Goal: Task Accomplishment & Management: Manage account settings

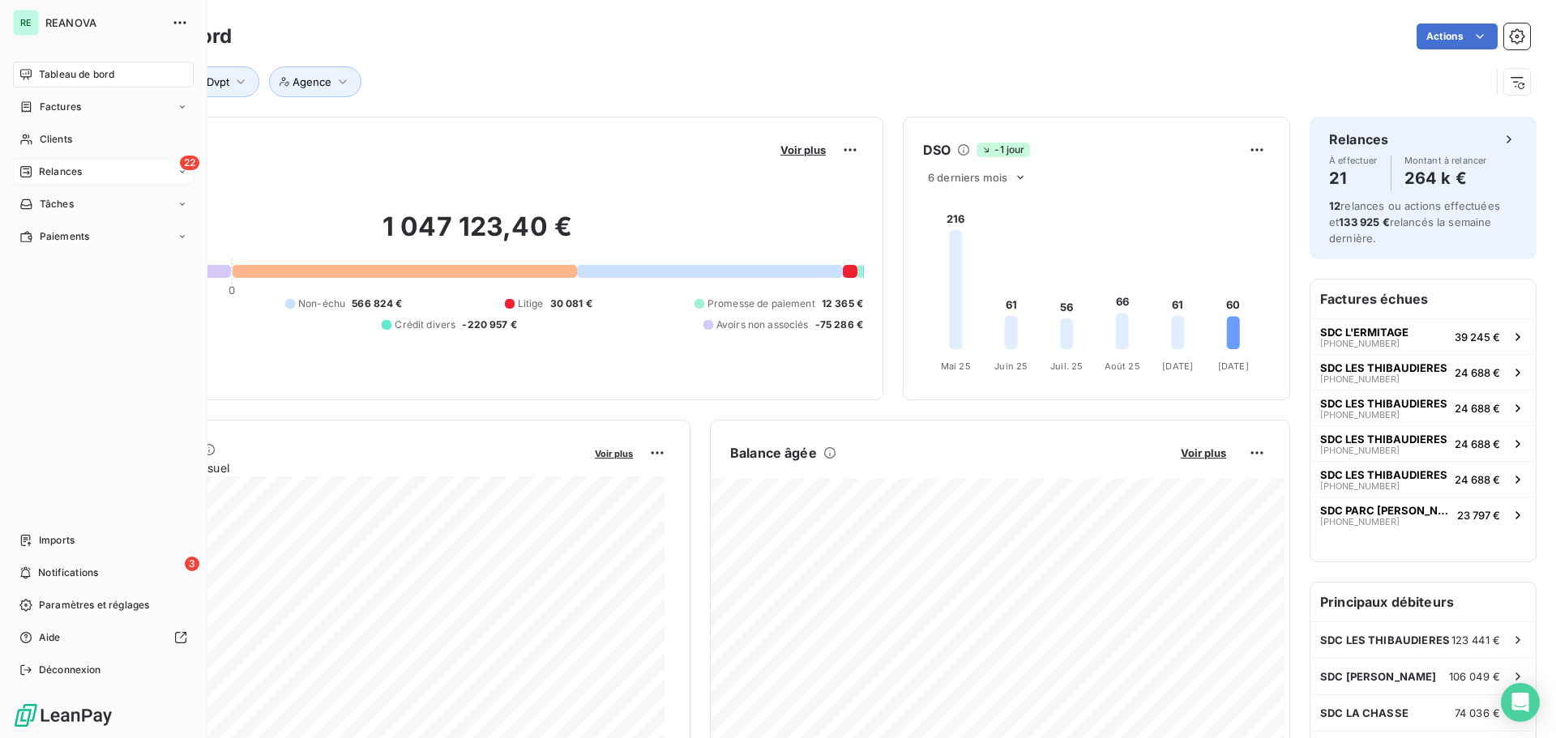
click at [88, 177] on div "22 Relances" at bounding box center [103, 172] width 181 height 26
click at [84, 207] on span "À effectuer" at bounding box center [65, 204] width 53 height 15
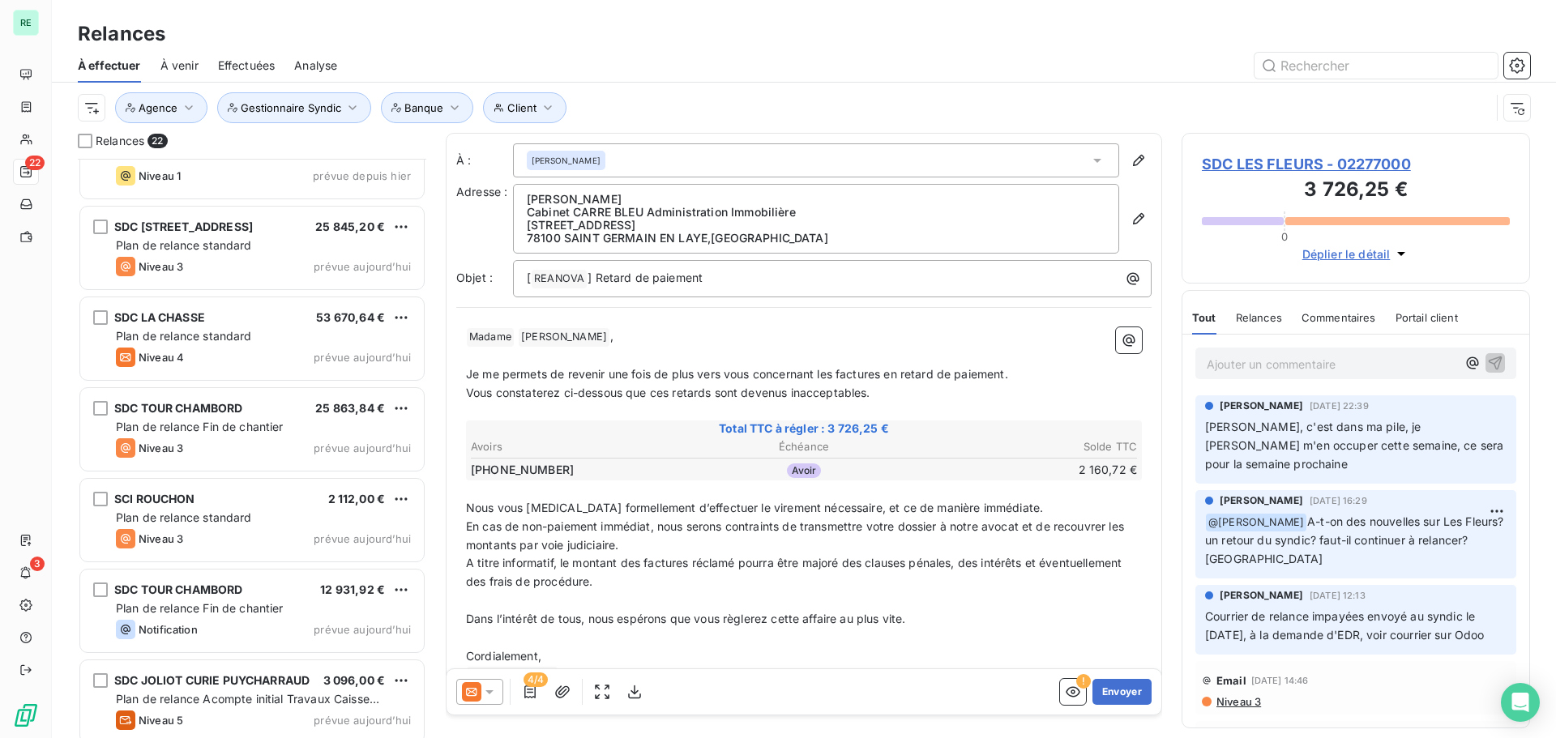
scroll to position [1418, 0]
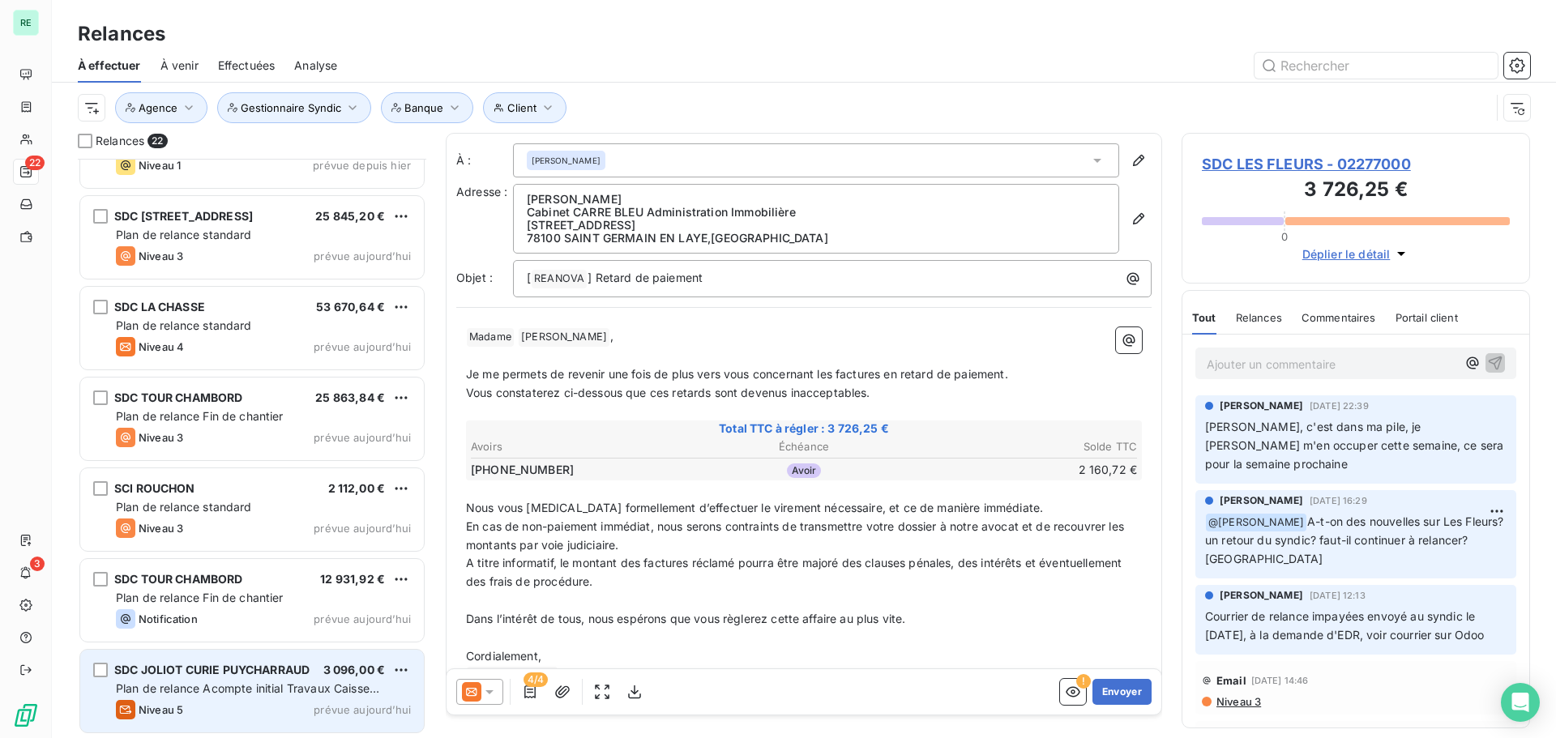
click at [202, 691] on span "Plan de relance Acompte initial Travaux Caisse d'Epargne" at bounding box center [247, 697] width 263 height 30
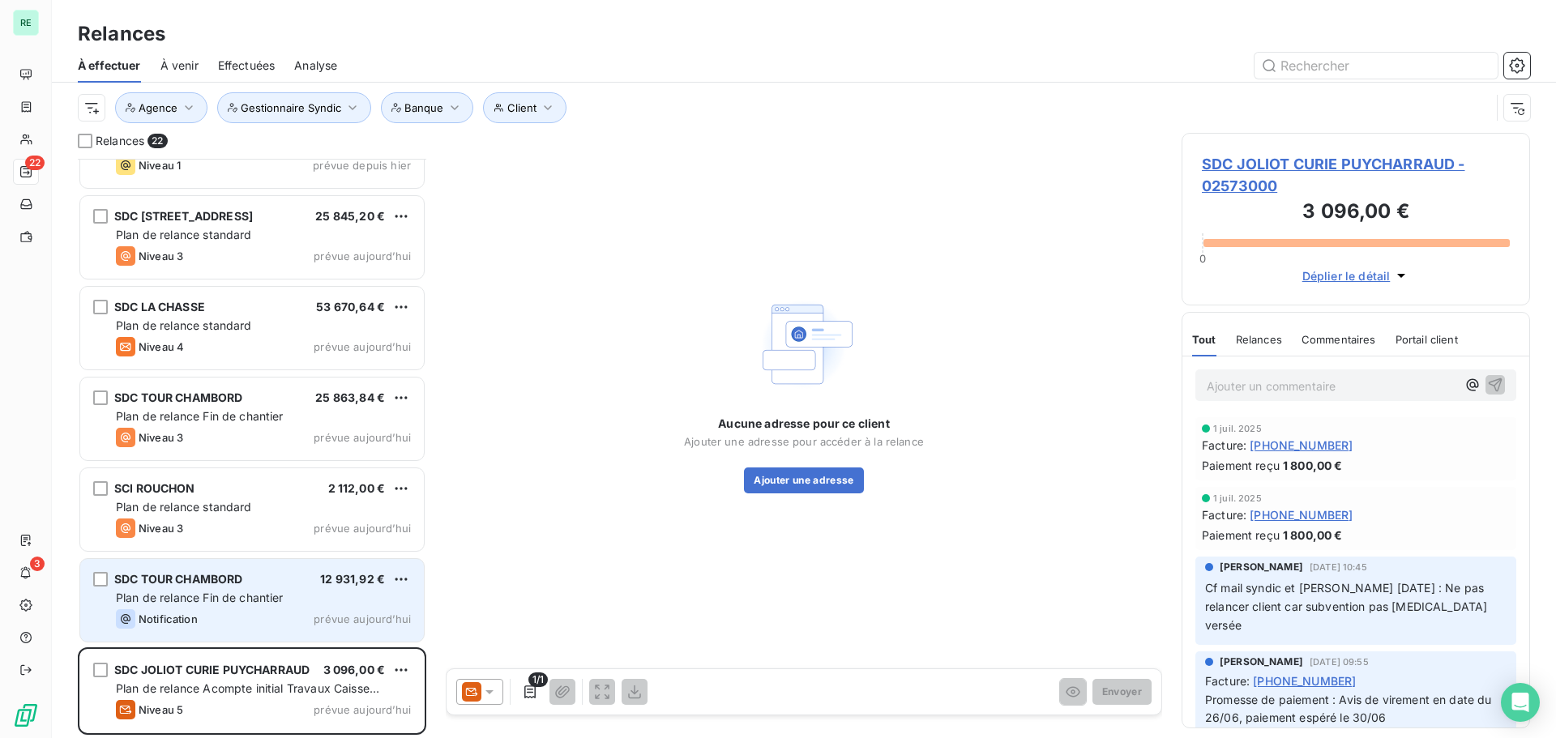
click at [199, 613] on div "Notification prévue aujourd’hui" at bounding box center [263, 618] width 295 height 19
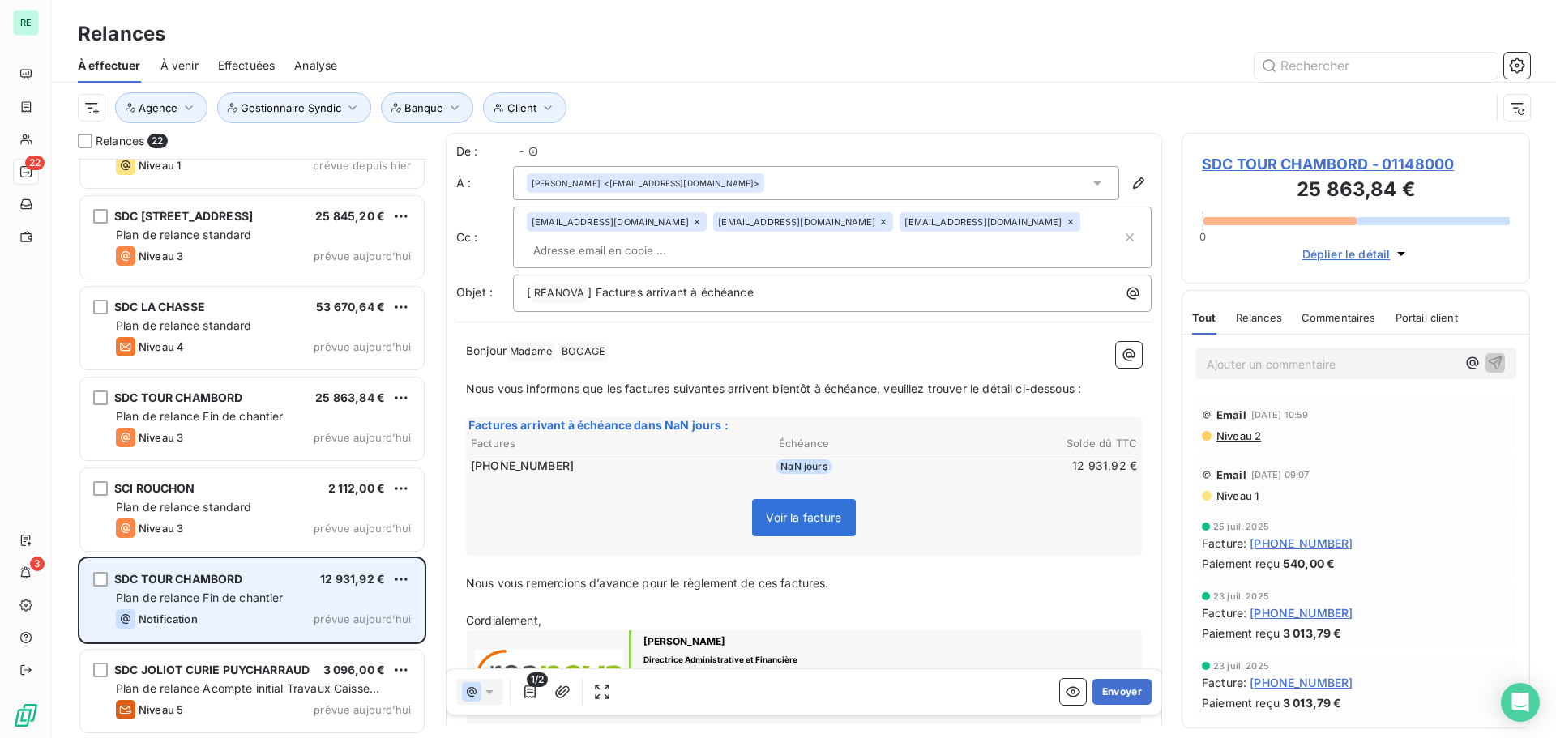
scroll to position [567, 336]
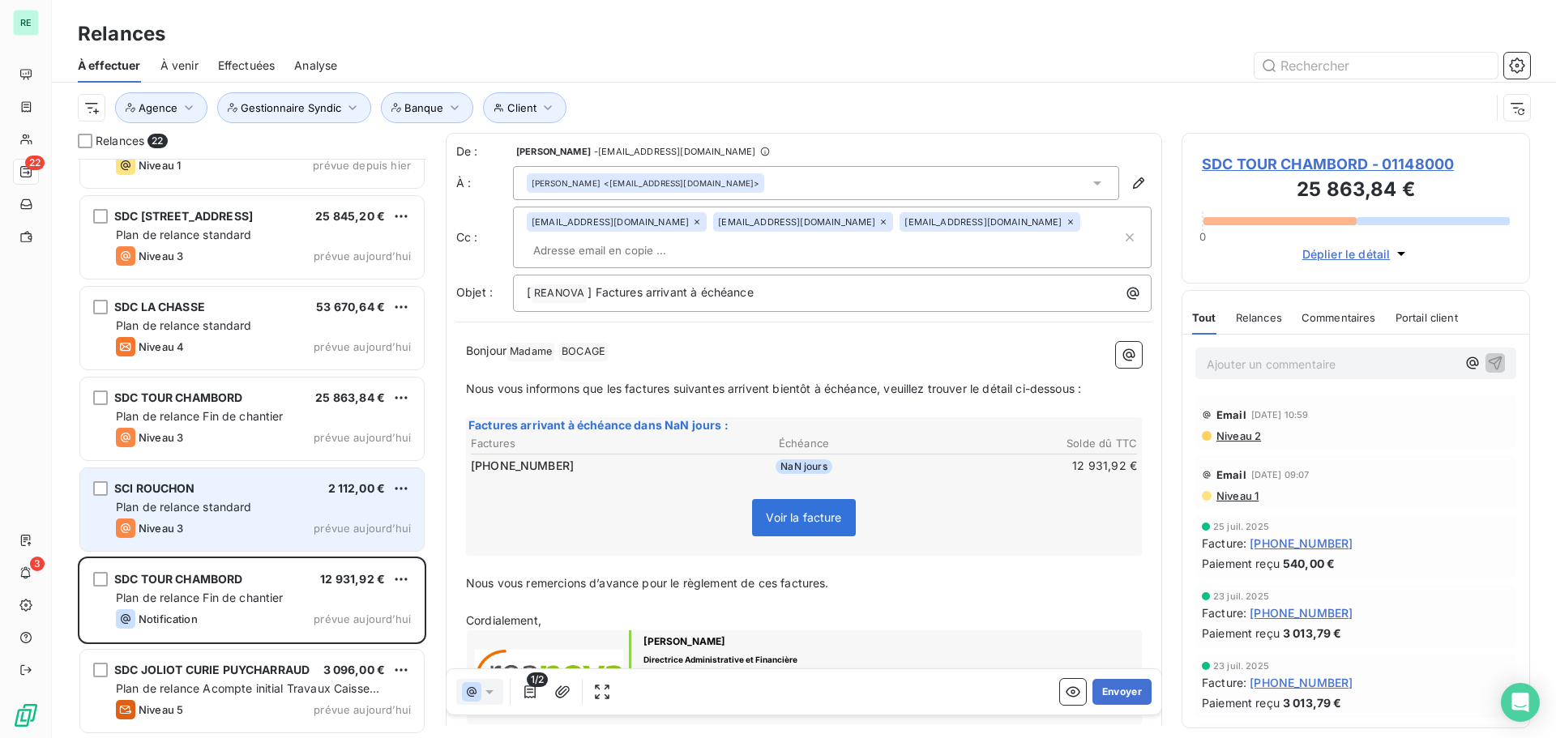
click at [212, 497] on div "SCI ROUCHON 2 112,00 € Plan de relance standard Niveau 3 prévue [DATE]" at bounding box center [252, 509] width 344 height 83
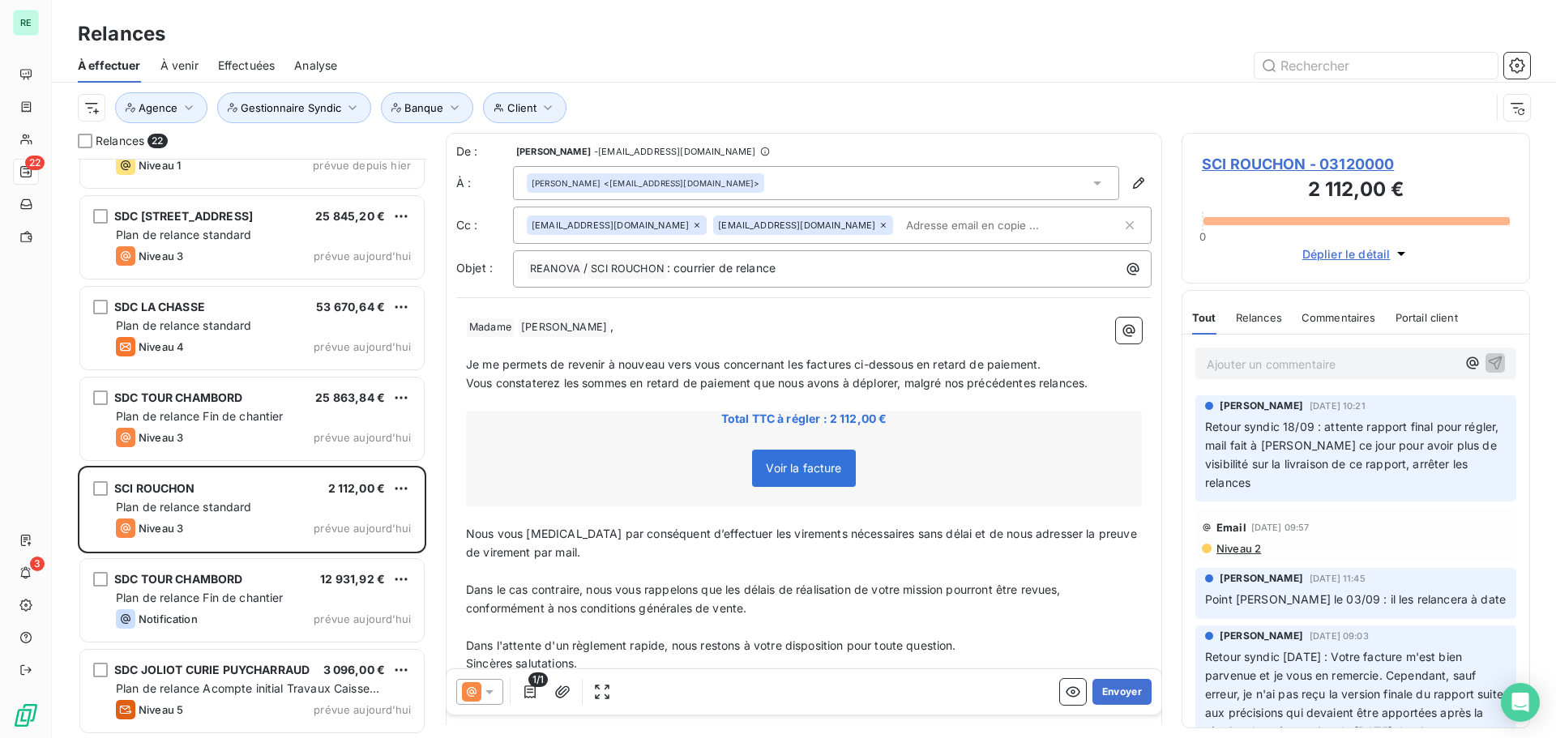
scroll to position [1094, 0]
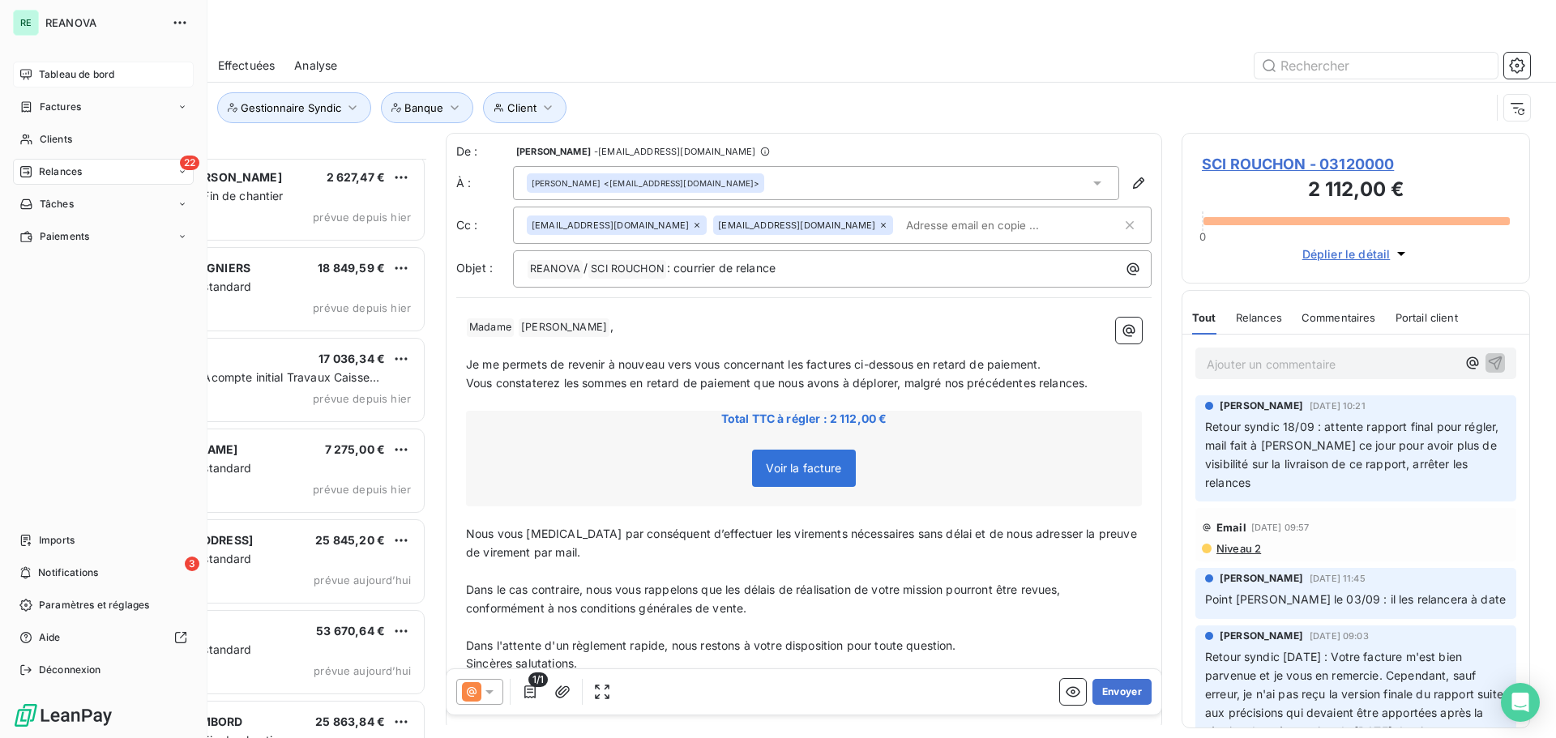
click at [48, 71] on span "Tableau de bord" at bounding box center [76, 74] width 75 height 15
